Goal: Download file/media

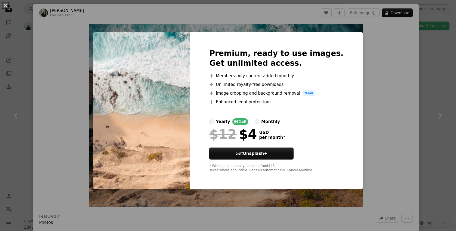
scroll to position [2542, 0]
click at [443, 107] on div "An X shape Premium, ready to use images. Get unlimited access. A plus sign Memb…" at bounding box center [228, 115] width 456 height 231
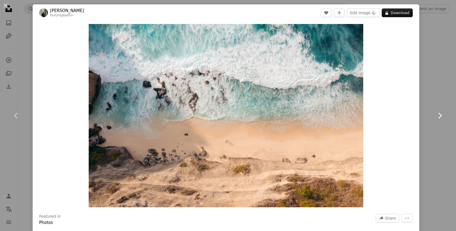
click at [443, 106] on link "Chevron right" at bounding box center [440, 115] width 33 height 52
click at [299, 111] on img "Zoom in on this image" at bounding box center [226, 115] width 275 height 183
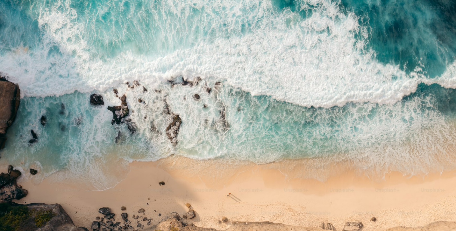
scroll to position [37, 0]
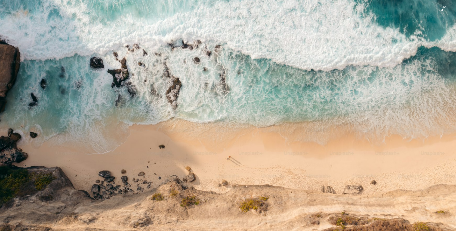
click at [233, 87] on img "Zoom out on this image" at bounding box center [228, 115] width 457 height 304
